Goal: Information Seeking & Learning: Learn about a topic

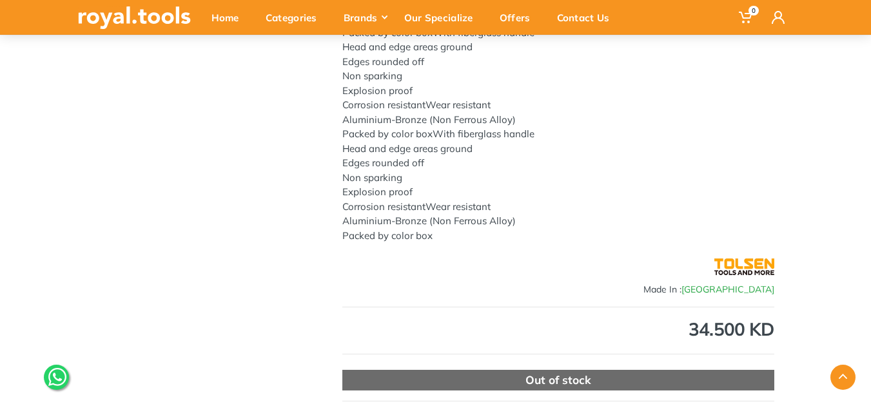
scroll to position [64, 0]
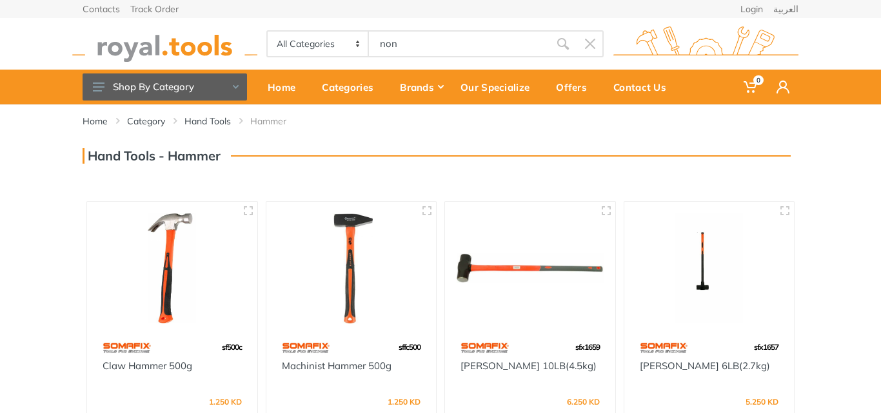
click at [424, 43] on input "non" at bounding box center [459, 43] width 181 height 27
click at [416, 45] on input "non" at bounding box center [459, 43] width 181 height 27
drag, startPoint x: 408, startPoint y: 39, endPoint x: 353, endPoint y: 32, distance: 55.3
click at [353, 32] on div "All Categories Power tools Cordless Tools Hand Tools Power Tools Accessories Ga…" at bounding box center [434, 43] width 337 height 27
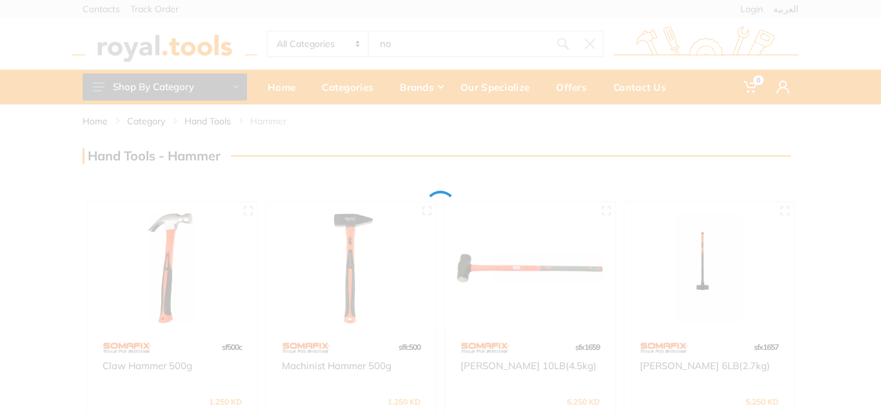
type input "non"
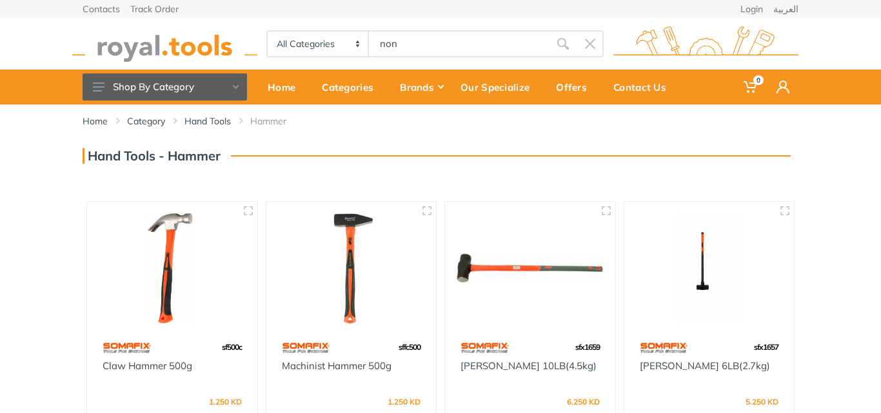
type input "non"
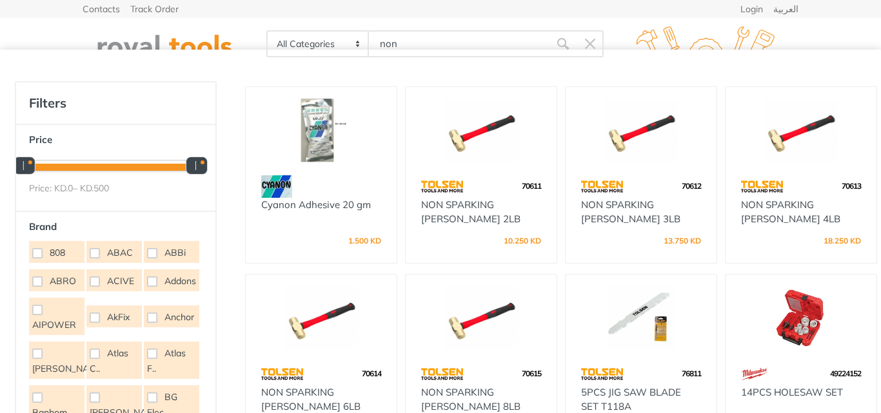
click at [786, 157] on img at bounding box center [801, 131] width 128 height 64
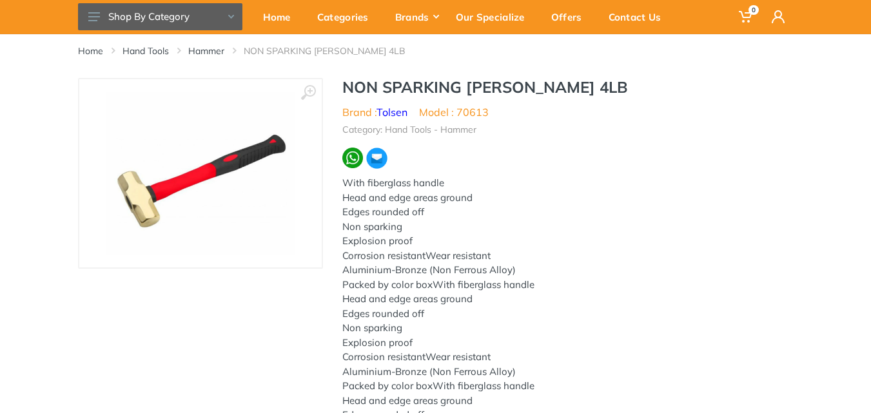
scroll to position [64, 0]
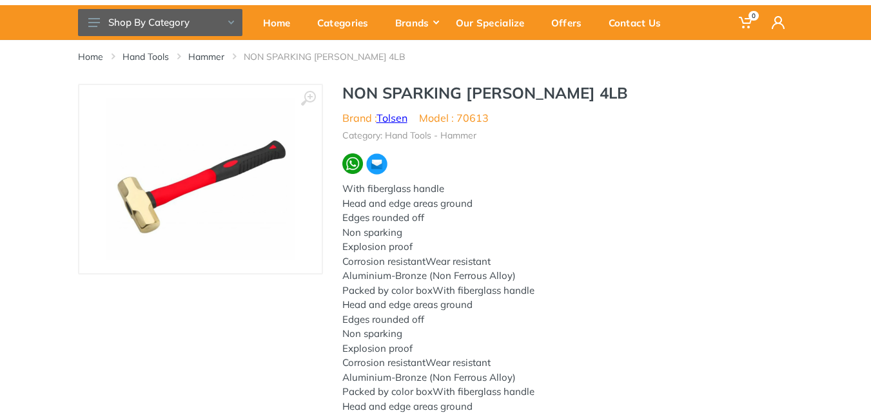
click at [397, 117] on link "Tolsen" at bounding box center [392, 118] width 31 height 13
click at [313, 93] on use at bounding box center [308, 98] width 15 height 15
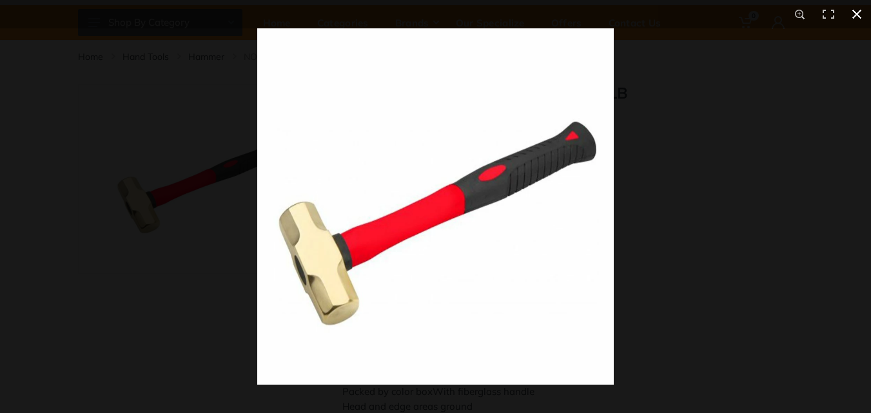
click at [857, 11] on button at bounding box center [857, 14] width 28 height 28
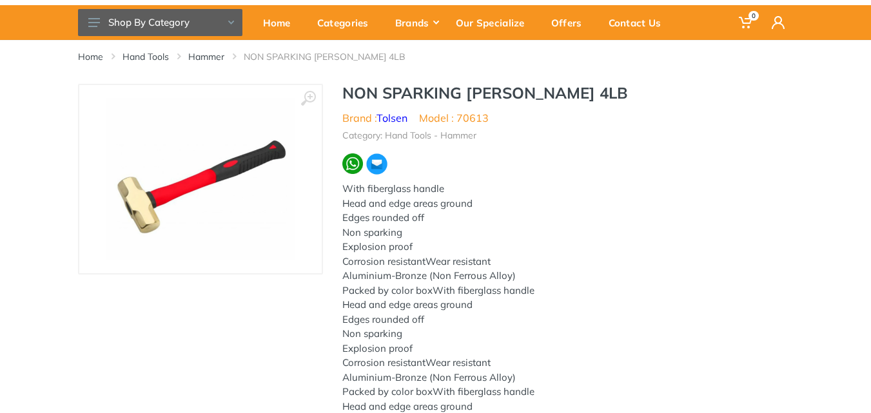
click at [668, 190] on div "With fiberglass handle Head and edge areas ground Edges rounded off Non sparkin…" at bounding box center [558, 341] width 432 height 319
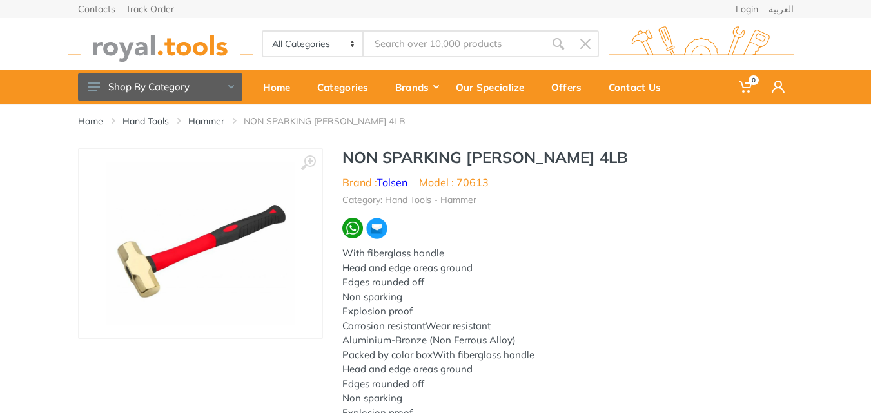
click at [222, 242] on img at bounding box center [200, 244] width 189 height 163
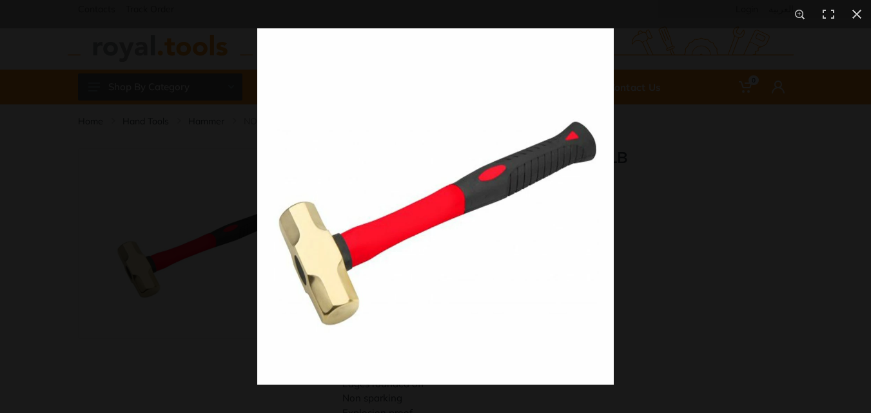
click at [406, 226] on img at bounding box center [435, 206] width 357 height 357
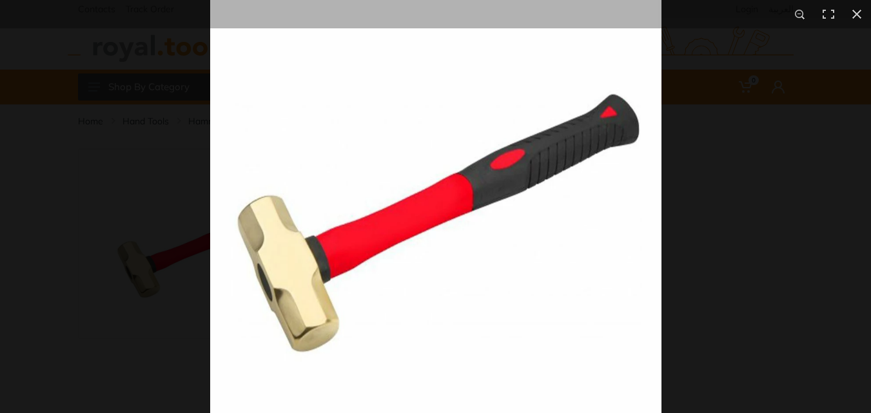
click at [406, 226] on img at bounding box center [435, 201] width 451 height 451
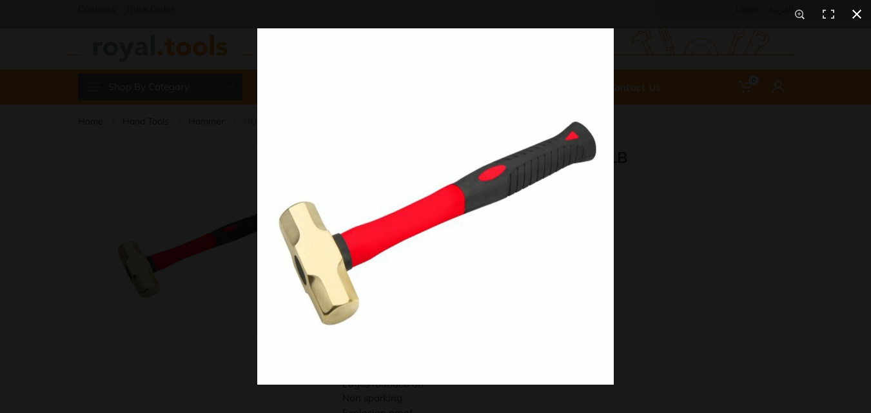
click at [860, 9] on button at bounding box center [857, 14] width 28 height 28
